Goal: Transaction & Acquisition: Purchase product/service

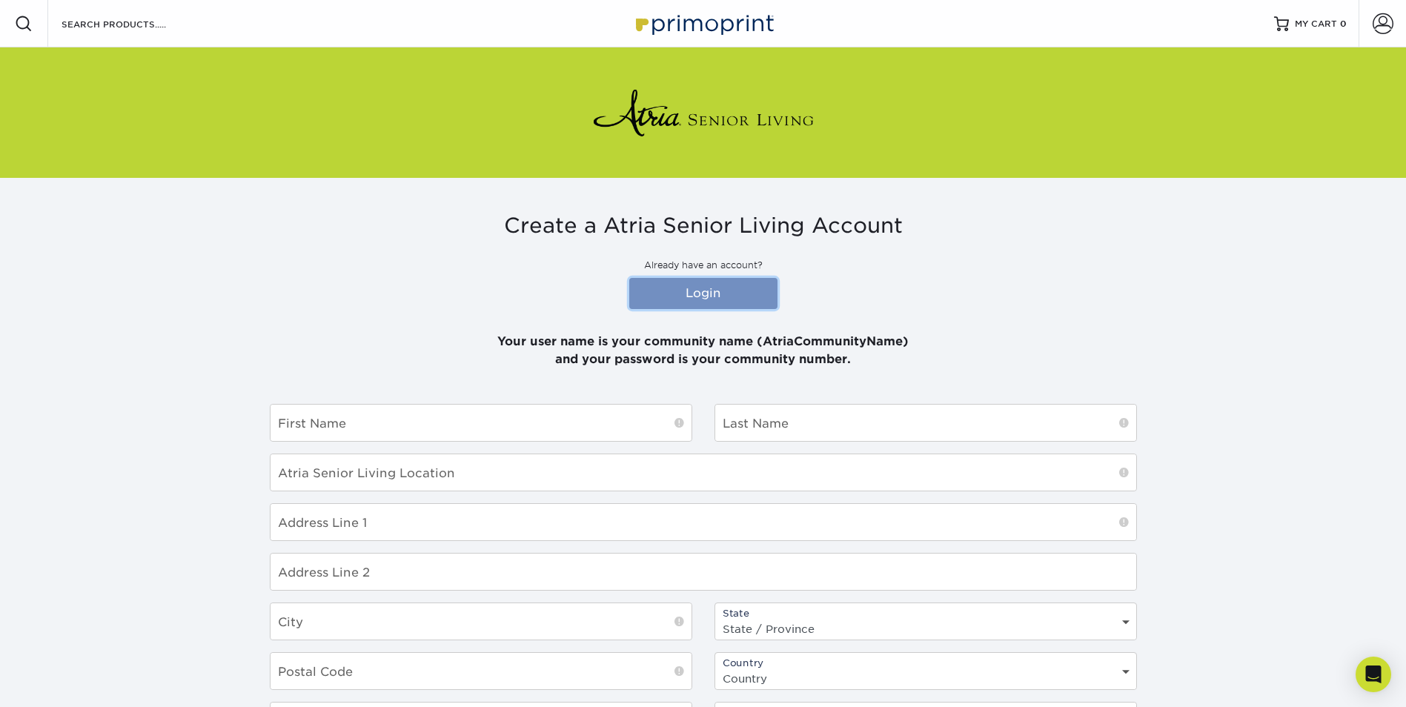
click at [757, 291] on link "Login" at bounding box center [703, 293] width 148 height 31
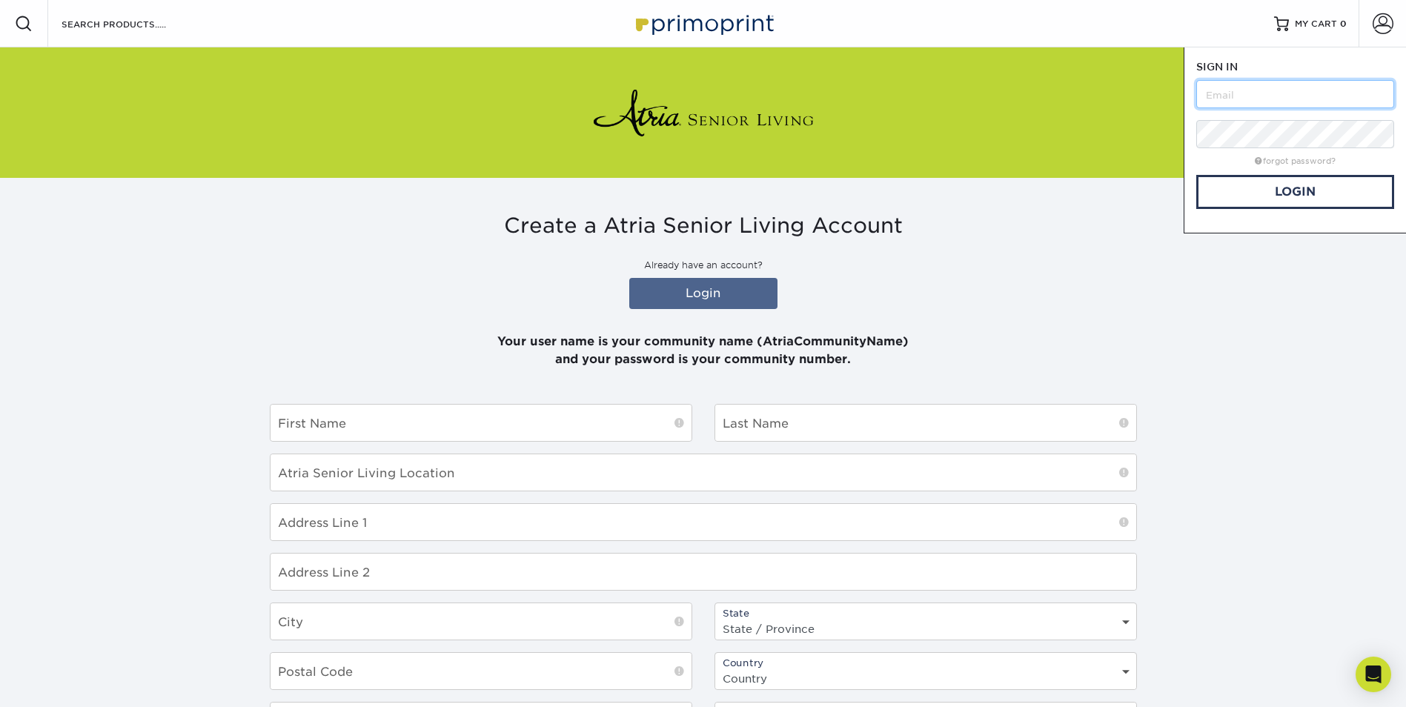
click at [1248, 90] on input "text" at bounding box center [1295, 94] width 198 height 28
click at [990, 222] on h3 "Create a Atria Senior Living Account" at bounding box center [703, 225] width 867 height 25
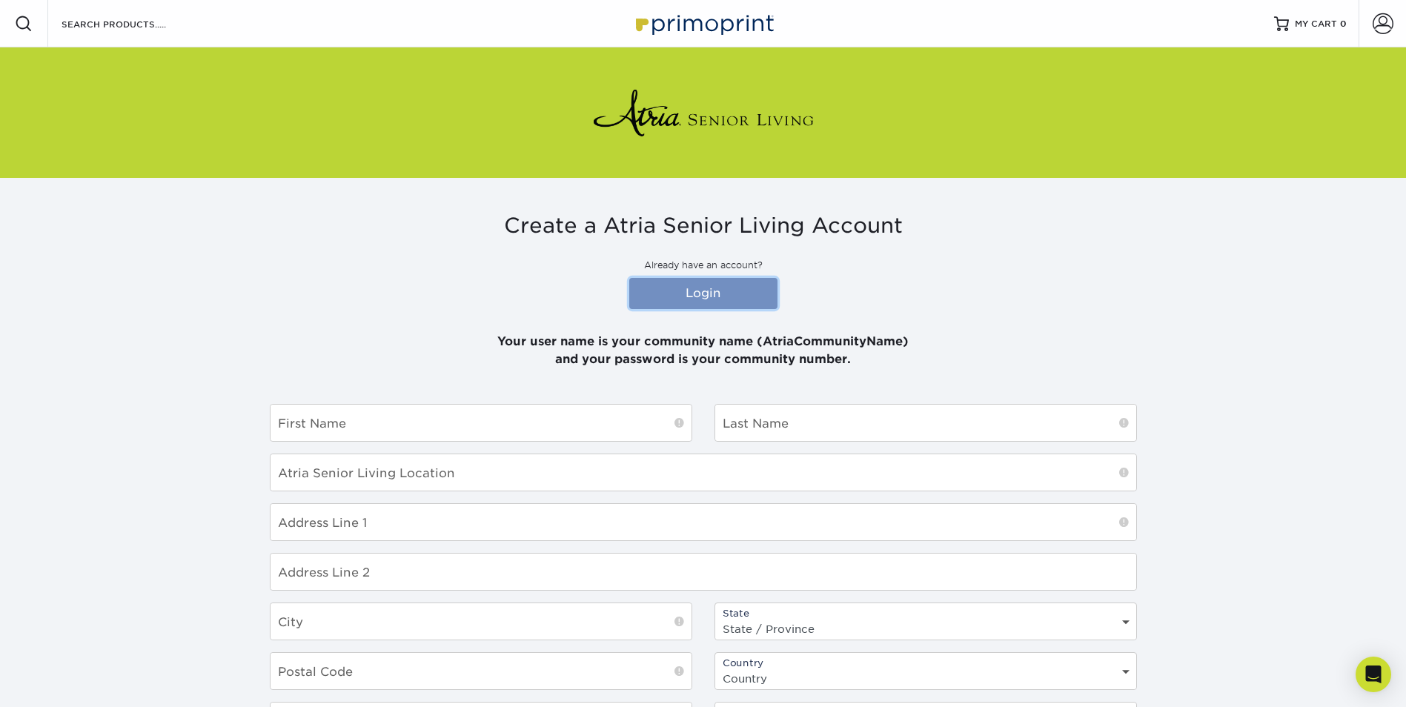
click at [755, 291] on link "Login" at bounding box center [703, 293] width 148 height 31
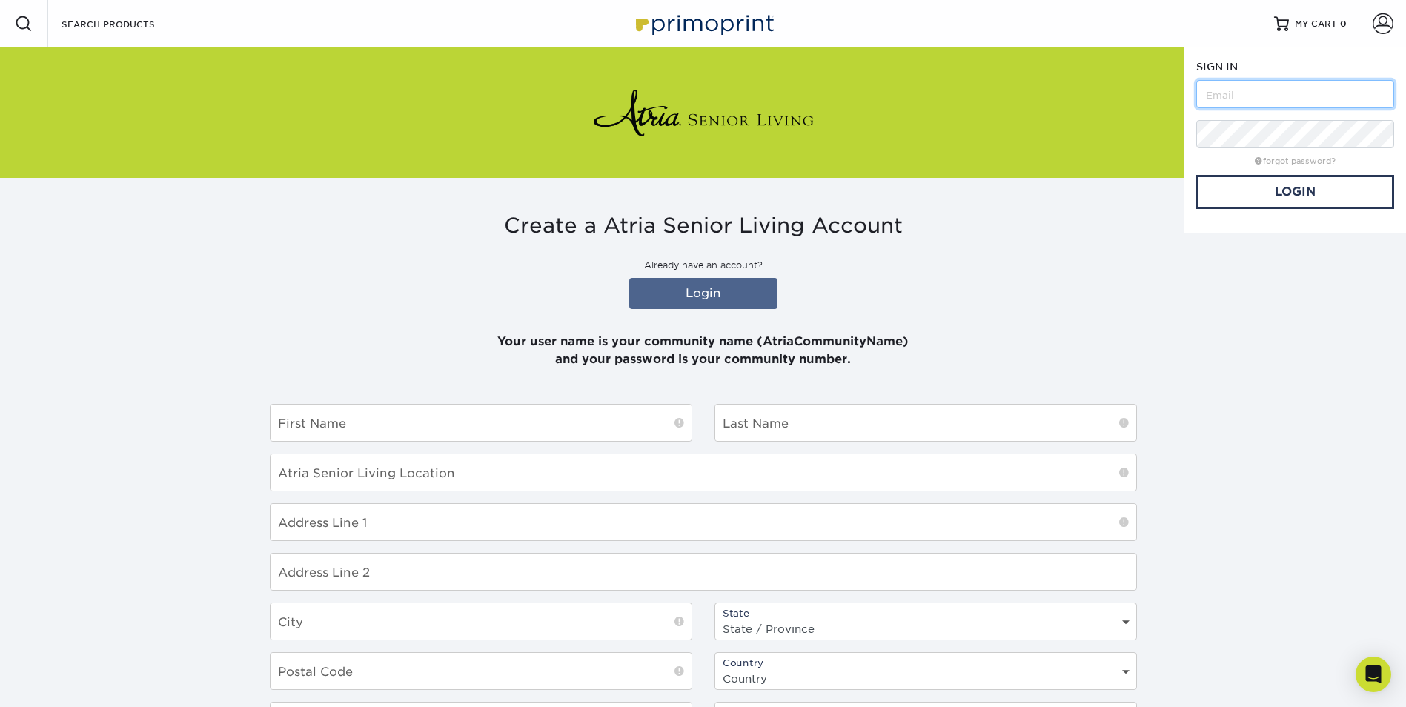
click at [1243, 91] on input "text" at bounding box center [1295, 94] width 198 height 28
type input "atriaonthehudson"
click at [1265, 196] on link "Login" at bounding box center [1295, 192] width 198 height 34
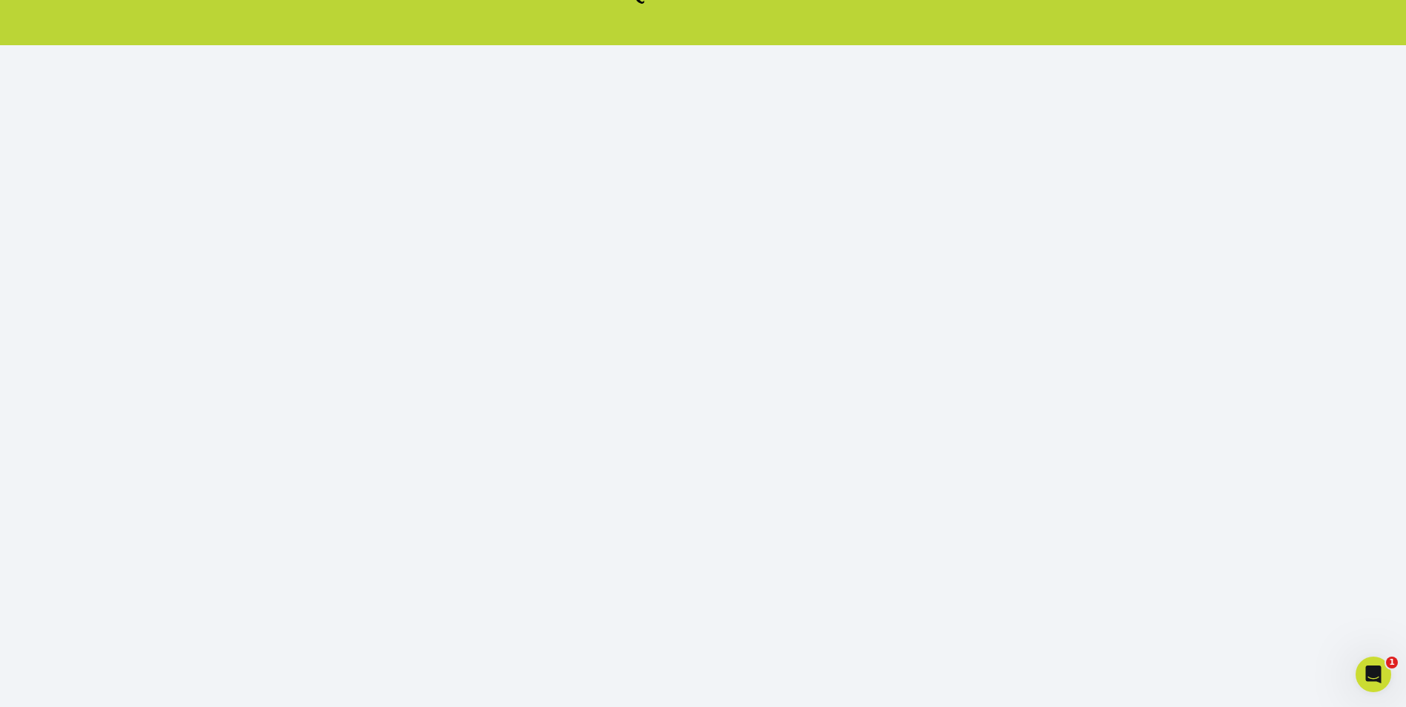
scroll to position [142, 0]
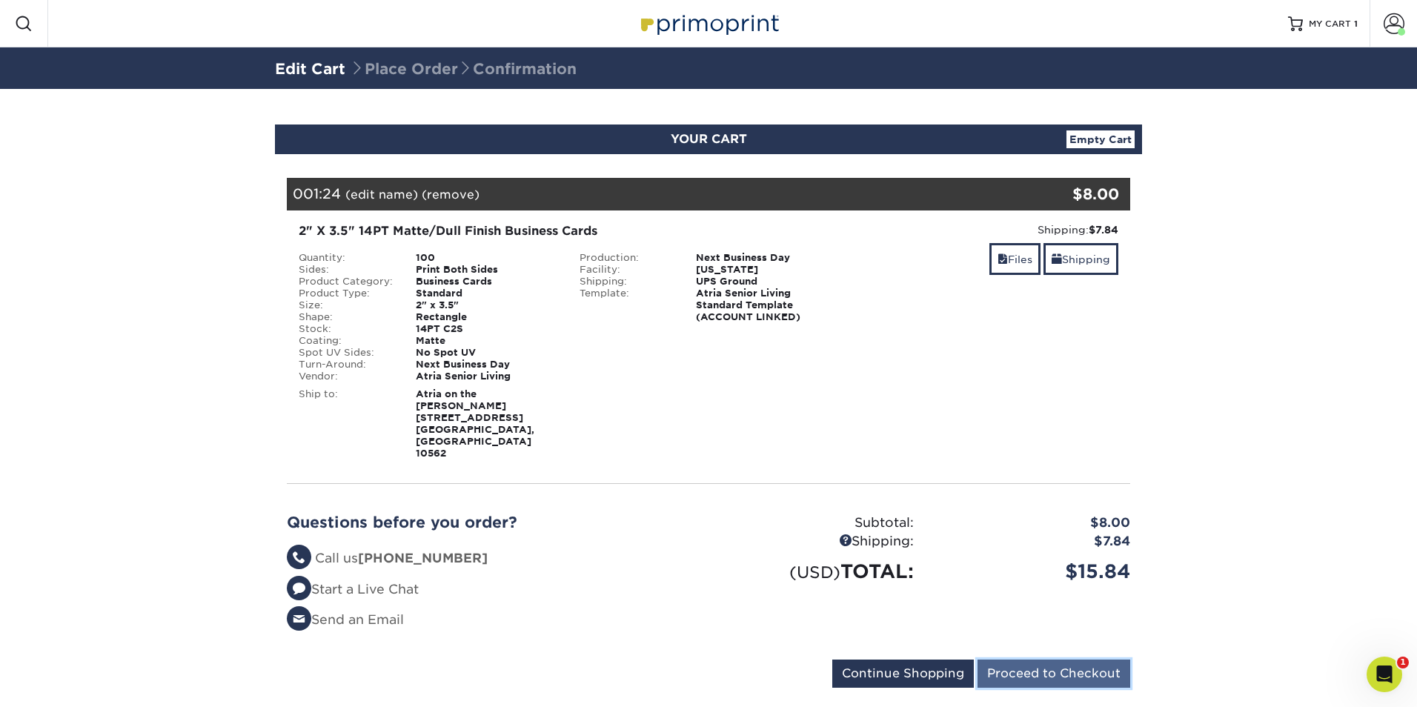
click at [1063, 660] on input "Proceed to Checkout" at bounding box center [1054, 674] width 153 height 28
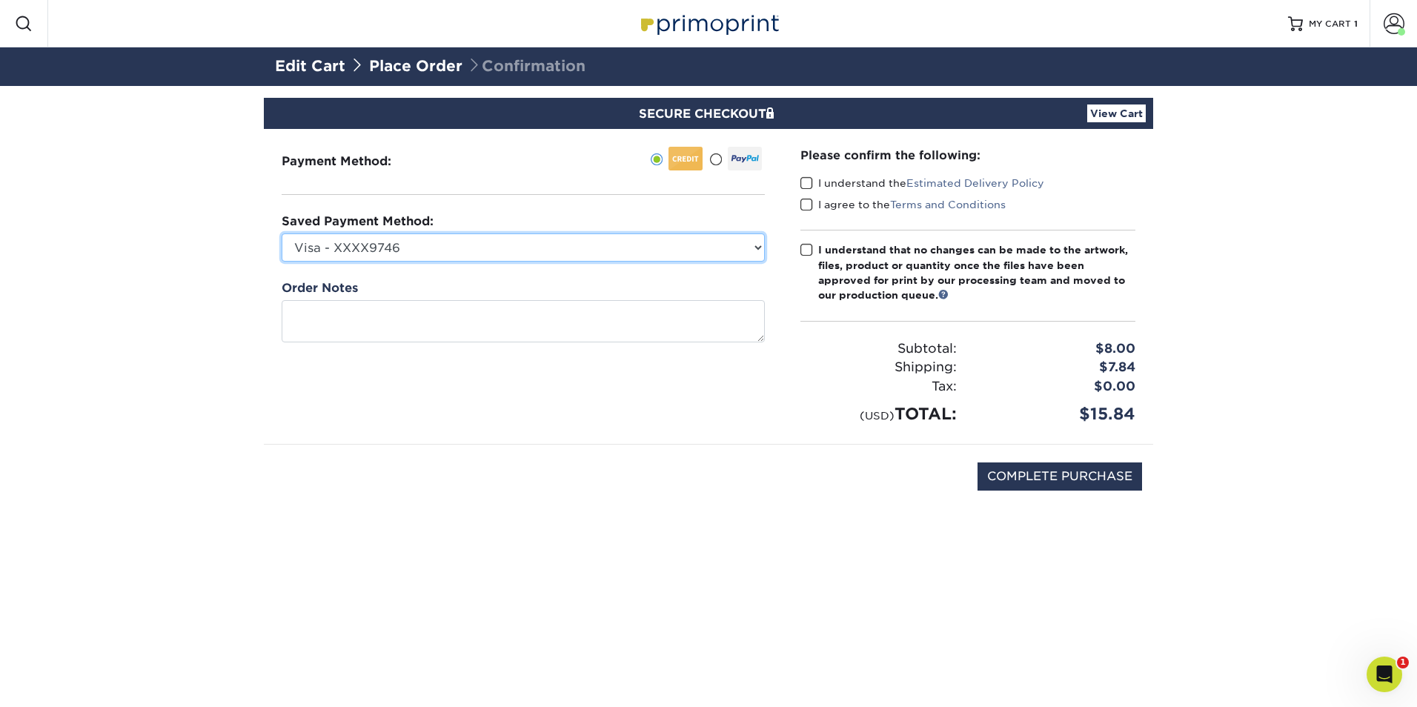
click at [595, 254] on select "Visa - XXXX9746 Visa - XXXX9712 Visa - XXXX5466 Visa - XXXX5466 Visa - XXXX5829…" at bounding box center [523, 248] width 483 height 28
select select "71322"
click at [282, 234] on select "Visa - XXXX9746 Visa - XXXX9712 Visa - XXXX5466 Visa - XXXX5466 Visa - XXXX5829…" at bounding box center [523, 248] width 483 height 28
click at [807, 181] on span at bounding box center [807, 183] width 13 height 14
click at [0, 0] on input "I understand the Estimated Delivery Policy" at bounding box center [0, 0] width 0 height 0
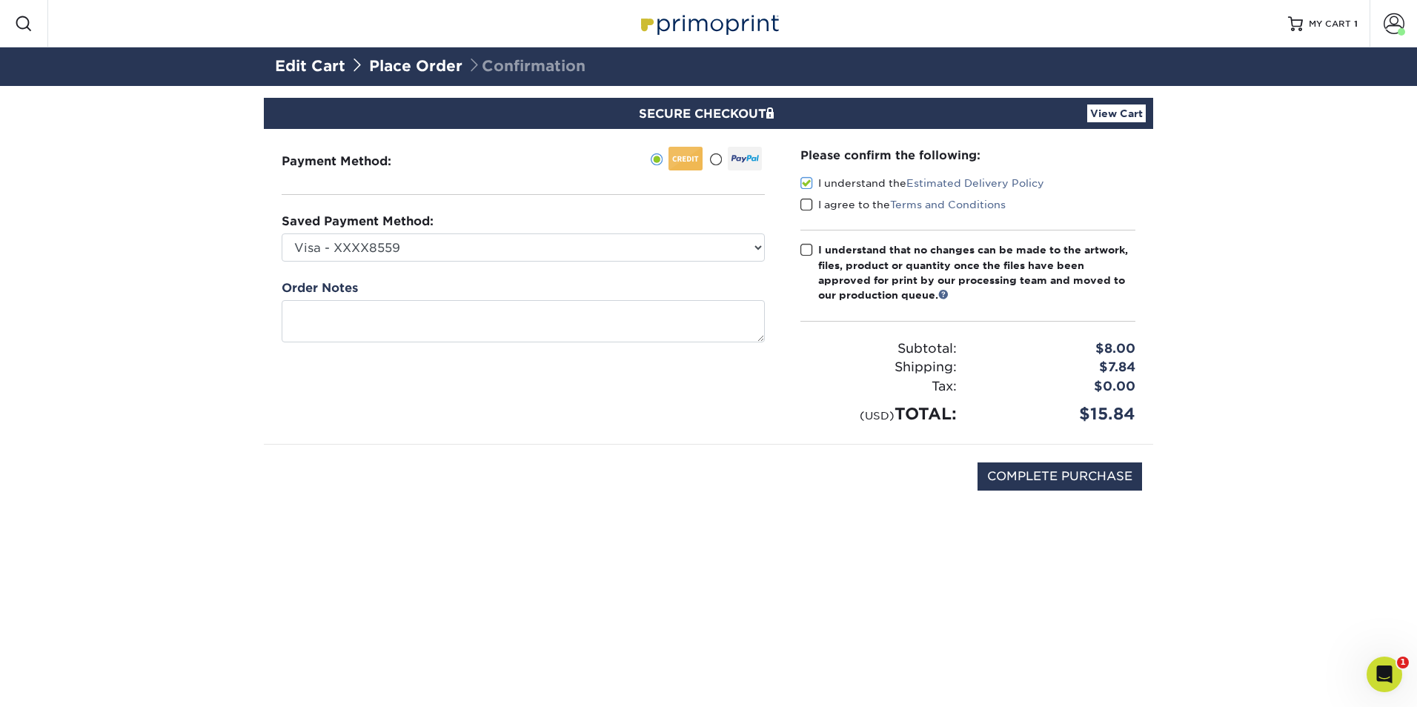
click at [807, 199] on span at bounding box center [807, 205] width 13 height 14
click at [0, 0] on input "I agree to the Terms and Conditions" at bounding box center [0, 0] width 0 height 0
click at [1055, 480] on input "COMPLETE PURCHASE" at bounding box center [1060, 477] width 165 height 28
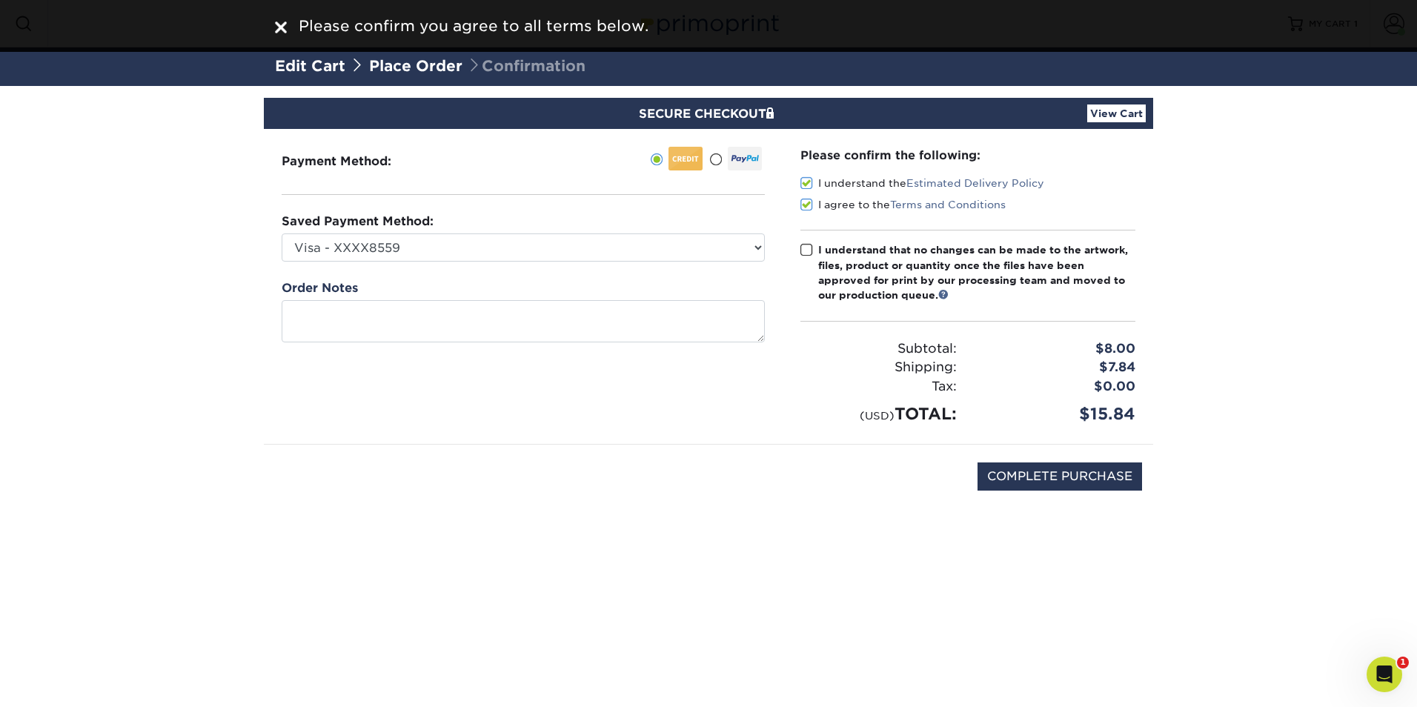
click at [807, 246] on span at bounding box center [807, 250] width 13 height 14
click at [0, 0] on input "I understand that no changes can be made to the artwork, files, product or quan…" at bounding box center [0, 0] width 0 height 0
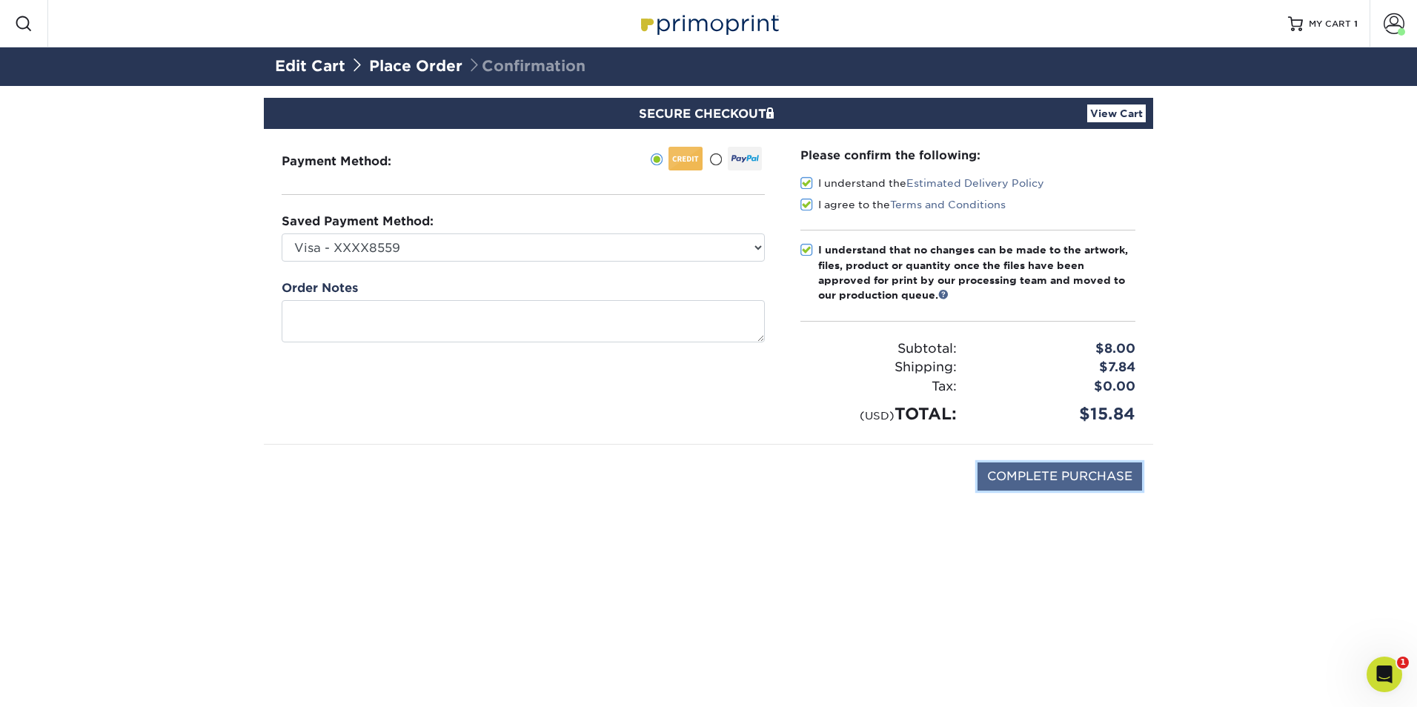
click at [1041, 481] on input "COMPLETE PURCHASE" at bounding box center [1060, 477] width 165 height 28
type input "PROCESSING, PLEASE WAIT..."
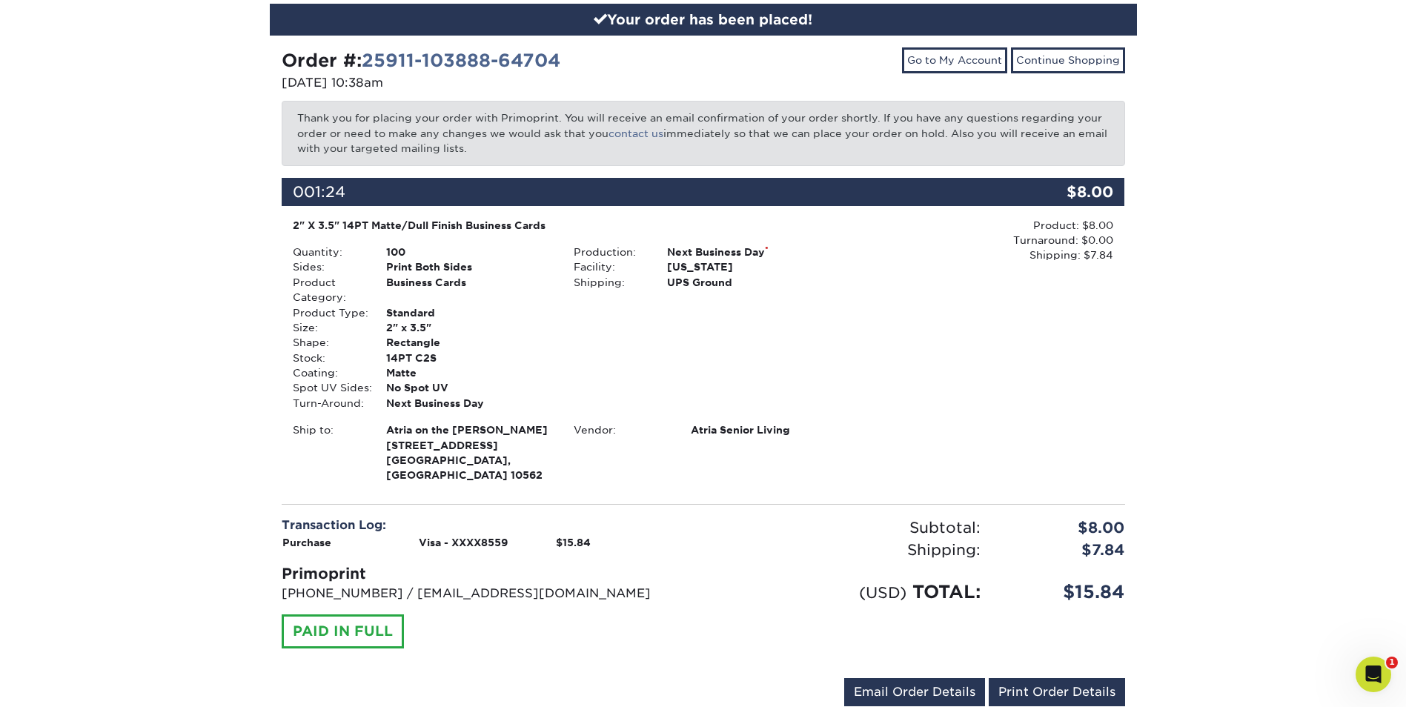
scroll to position [156, 0]
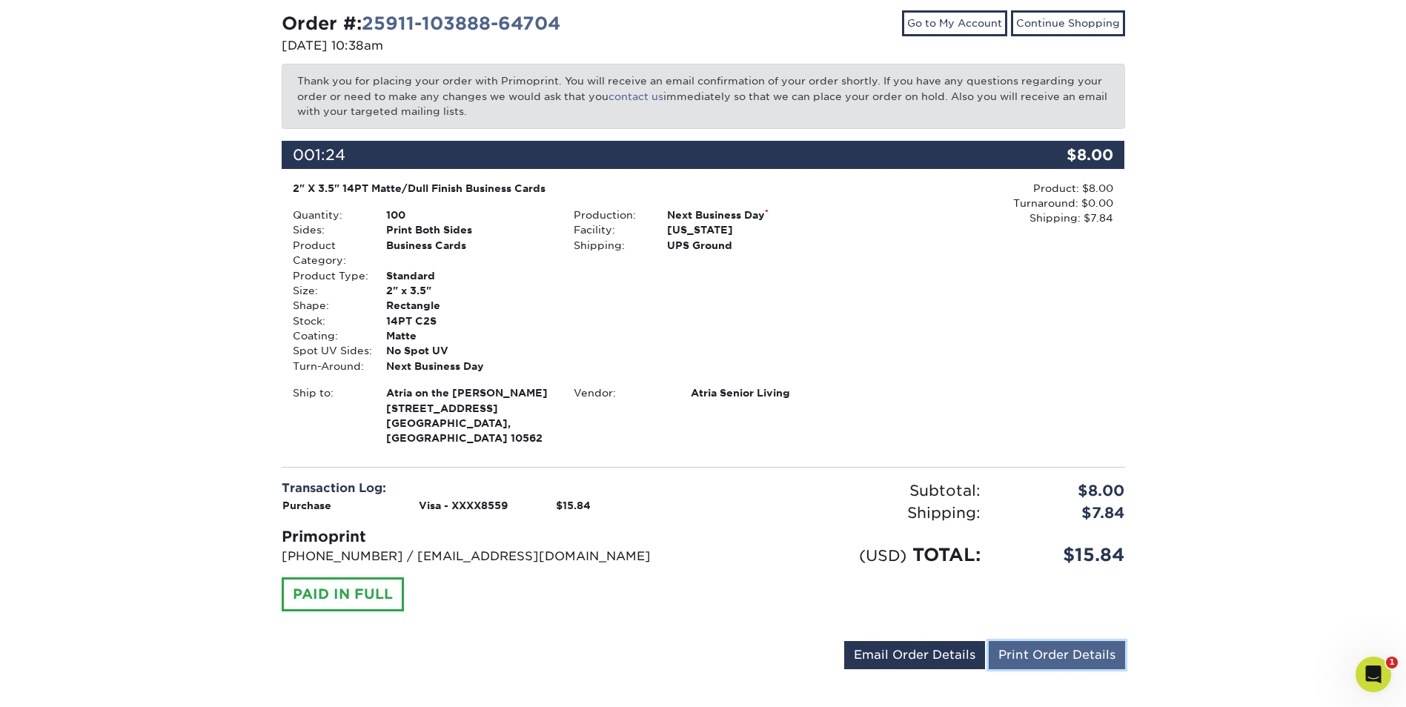
click at [1070, 650] on link "Print Order Details" at bounding box center [1057, 655] width 136 height 28
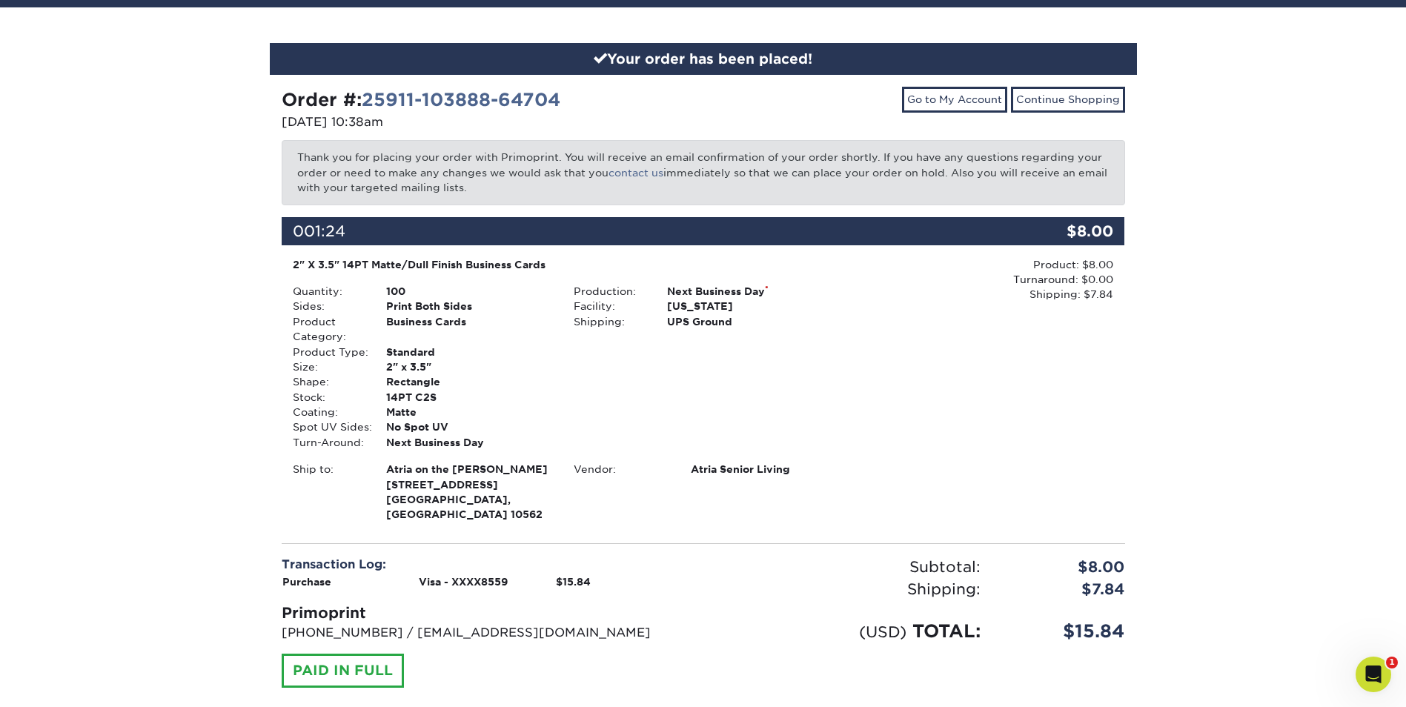
scroll to position [0, 0]
